Goal: Find contact information: Find contact information

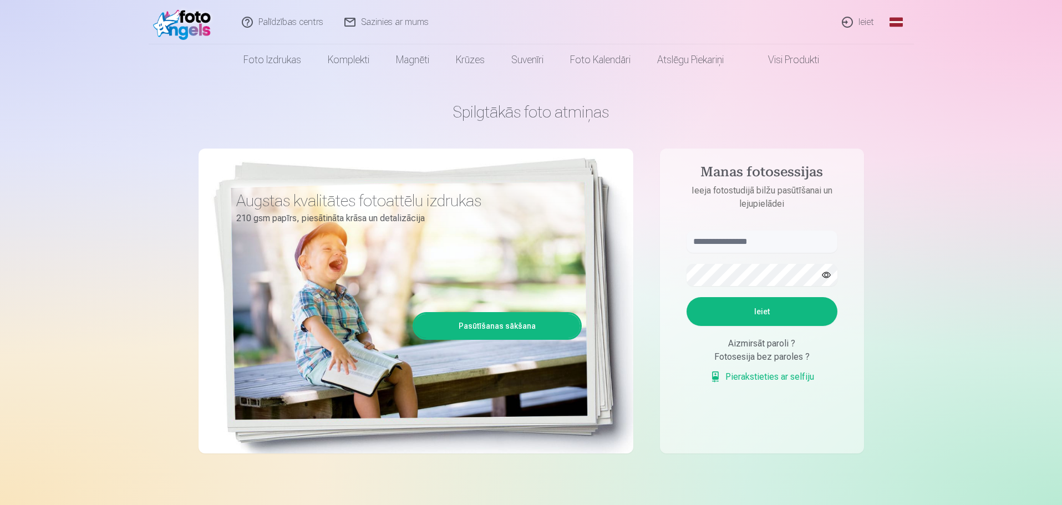
click at [857, 23] on link "Ieiet" at bounding box center [858, 22] width 53 height 44
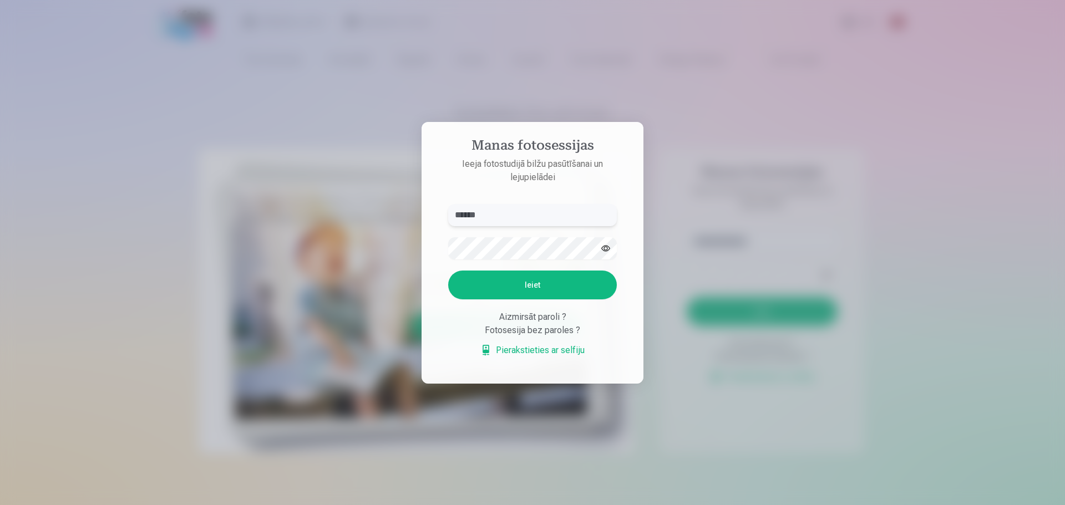
drag, startPoint x: 534, startPoint y: 209, endPoint x: 209, endPoint y: 193, distance: 325.9
click at [209, 505] on div "Manas fotosessijas Ieeja fotostudijā bilžu pasūtīšanai un lejupielādei ****** I…" at bounding box center [531, 505] width 1062 height 0
click at [540, 282] on button "Ieiet" at bounding box center [532, 285] width 169 height 29
click at [608, 238] on button "button" at bounding box center [605, 248] width 21 height 21
drag, startPoint x: 514, startPoint y: 218, endPoint x: 363, endPoint y: 212, distance: 151.0
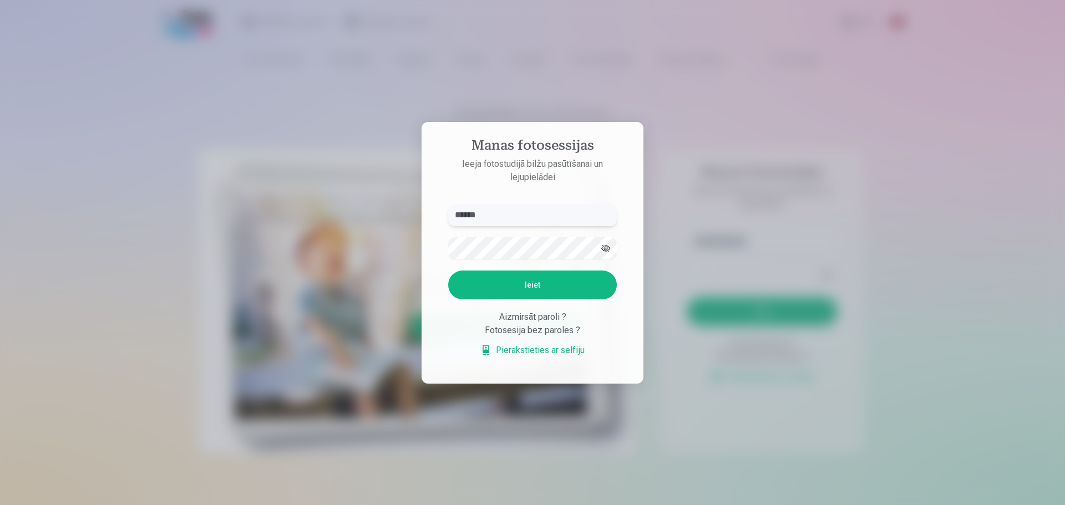
click at [326, 505] on div "Manas fotosessijas Ieeja fotostudijā bilžu pasūtīšanai un lejupielādei ****** K…" at bounding box center [531, 505] width 1062 height 0
type input "******"
click at [513, 280] on button "Ieiet" at bounding box center [532, 285] width 169 height 29
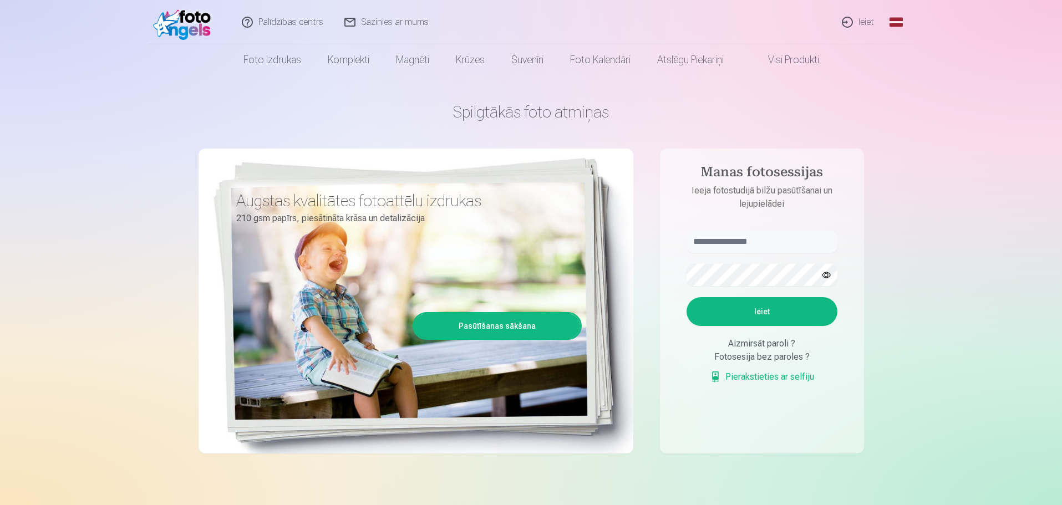
click at [870, 21] on link "Ieiet" at bounding box center [858, 22] width 53 height 44
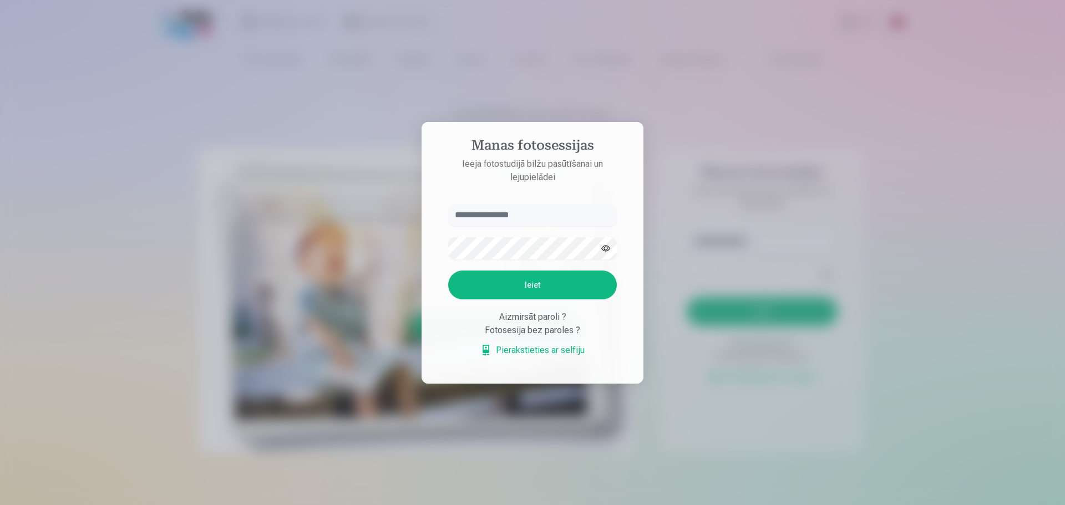
click at [801, 143] on div at bounding box center [532, 252] width 1065 height 505
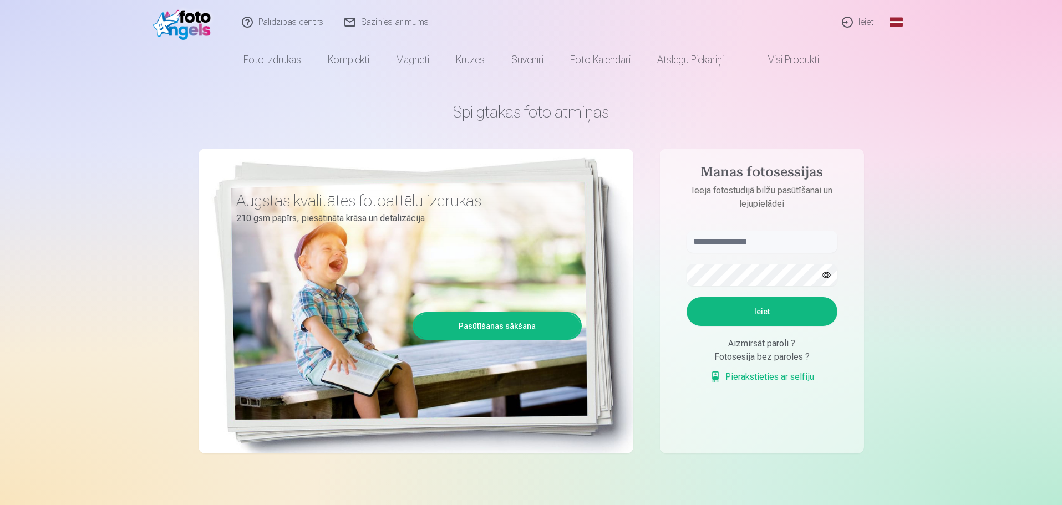
click at [302, 22] on link "Palīdzības centrs" at bounding box center [283, 22] width 103 height 44
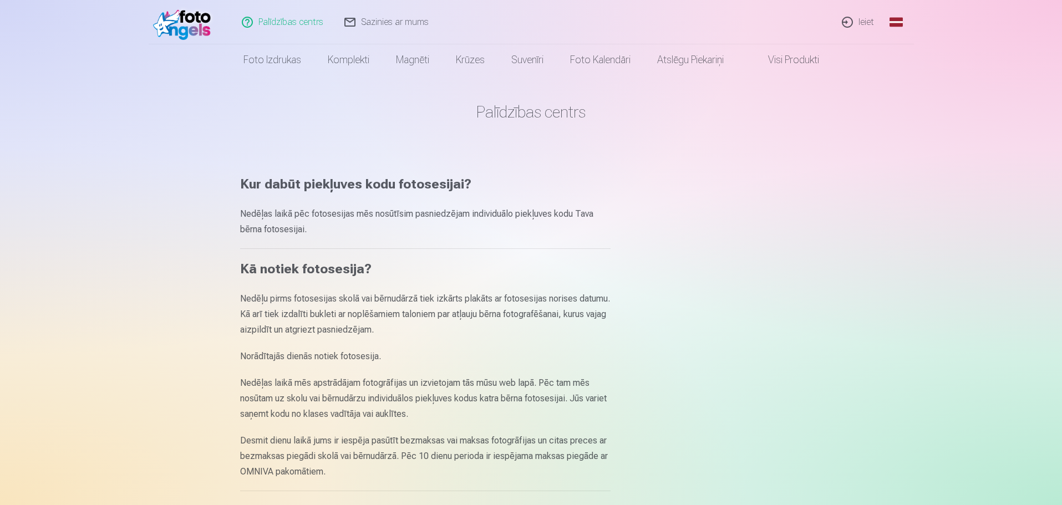
click at [283, 19] on link "Palīdzības centrs" at bounding box center [283, 22] width 103 height 44
click at [388, 23] on link "Sazinies ar mums" at bounding box center [386, 22] width 105 height 44
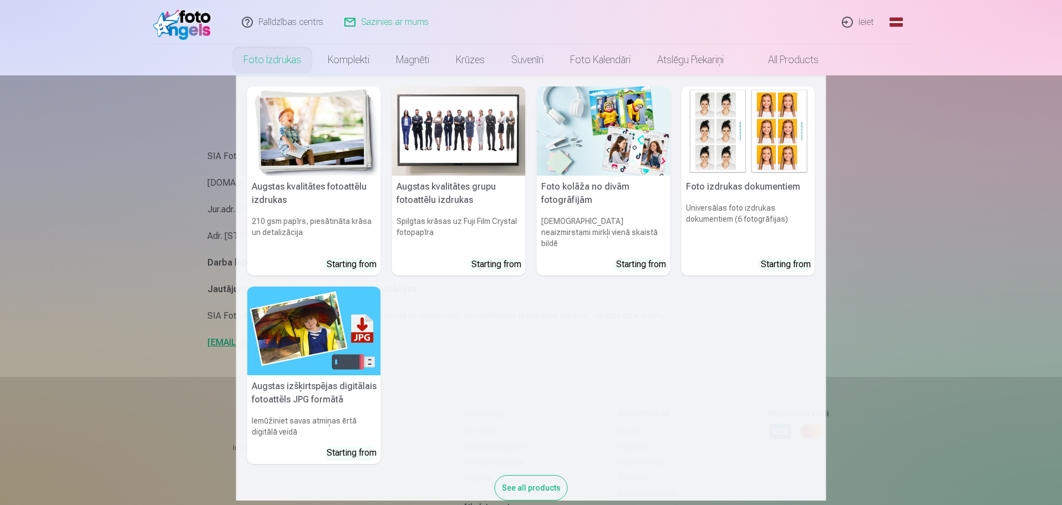
click at [276, 61] on link "Foto izdrukas" at bounding box center [272, 59] width 84 height 31
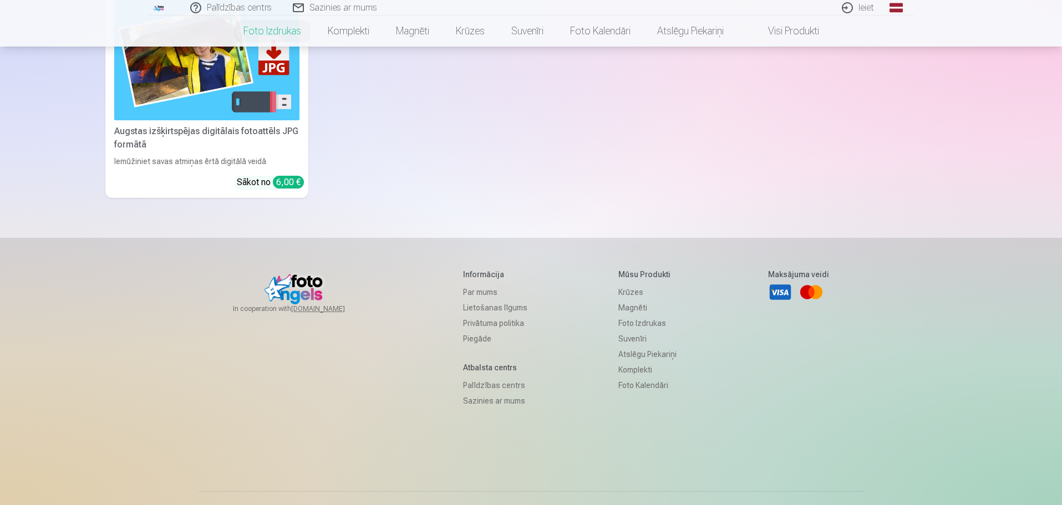
scroll to position [481, 0]
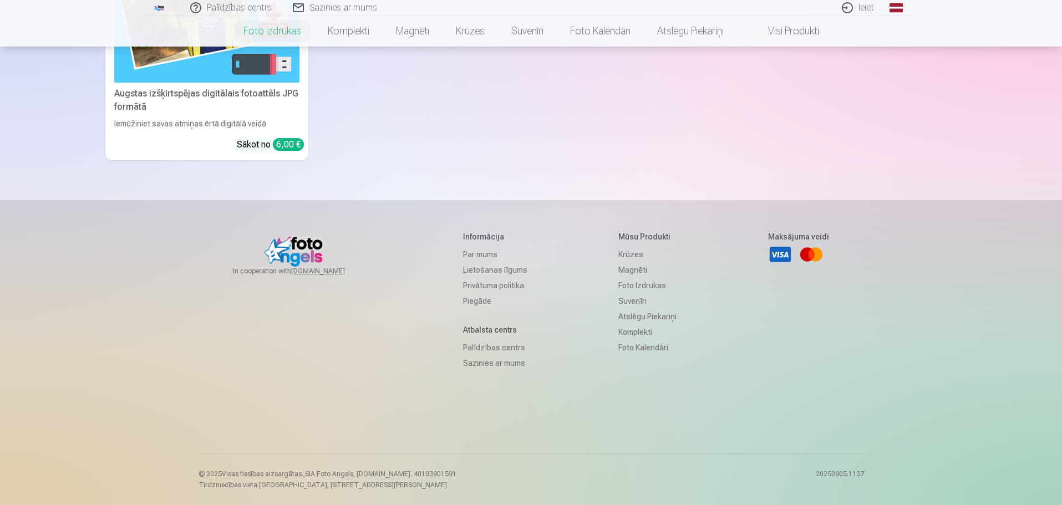
click at [469, 363] on link "Sazinies ar mums" at bounding box center [495, 364] width 64 height 16
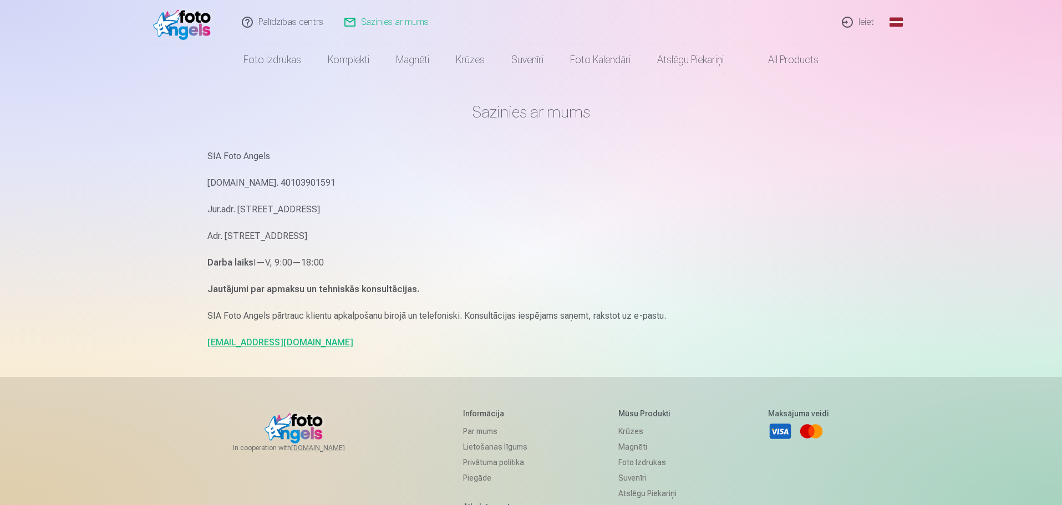
click at [240, 343] on link "[EMAIL_ADDRESS][DOMAIN_NAME]" at bounding box center [280, 342] width 146 height 11
